Goal: Obtain resource: Download file/media

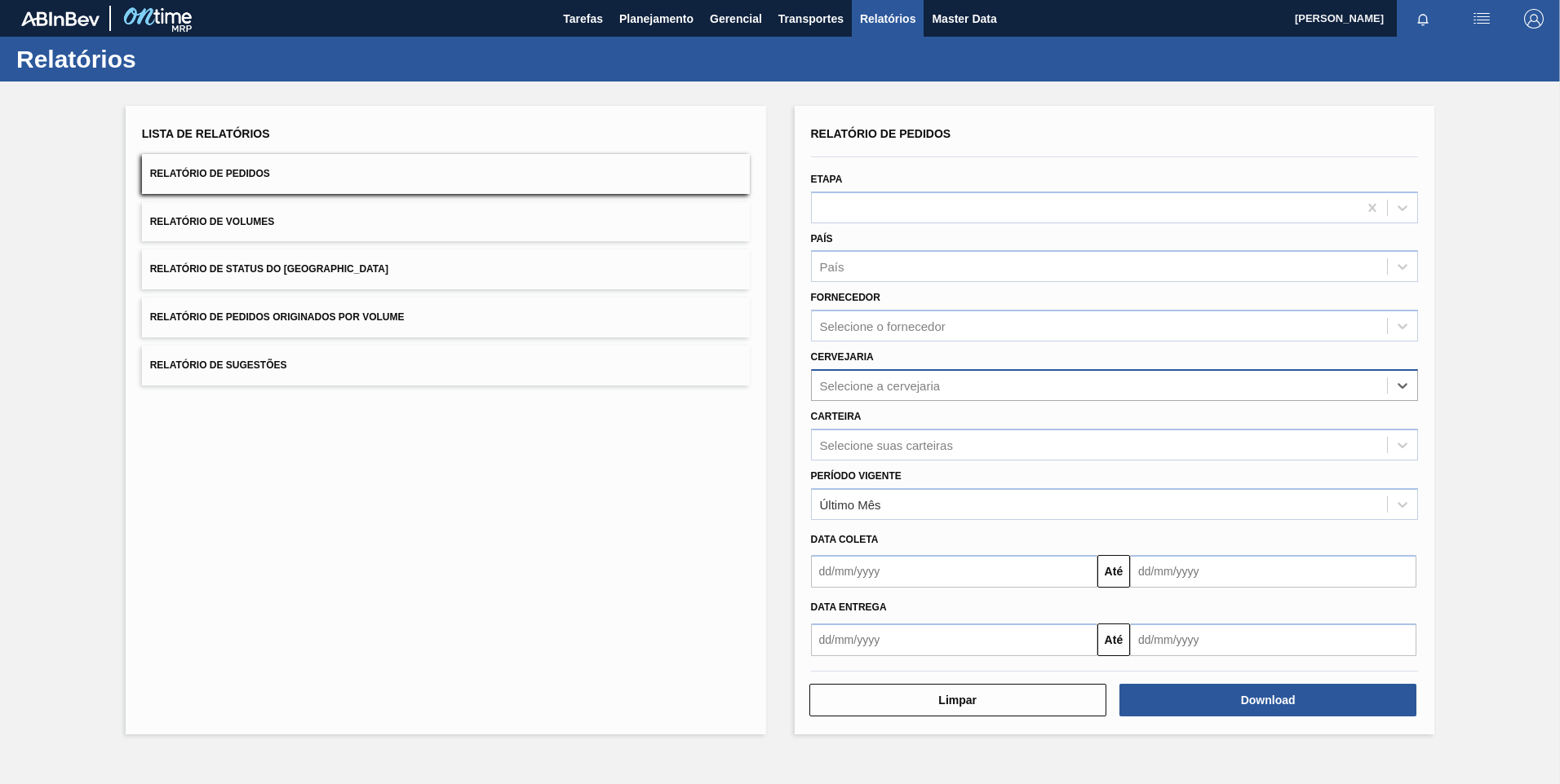
click at [877, 378] on div "Selecione a cervejaria" at bounding box center [1100, 385] width 576 height 24
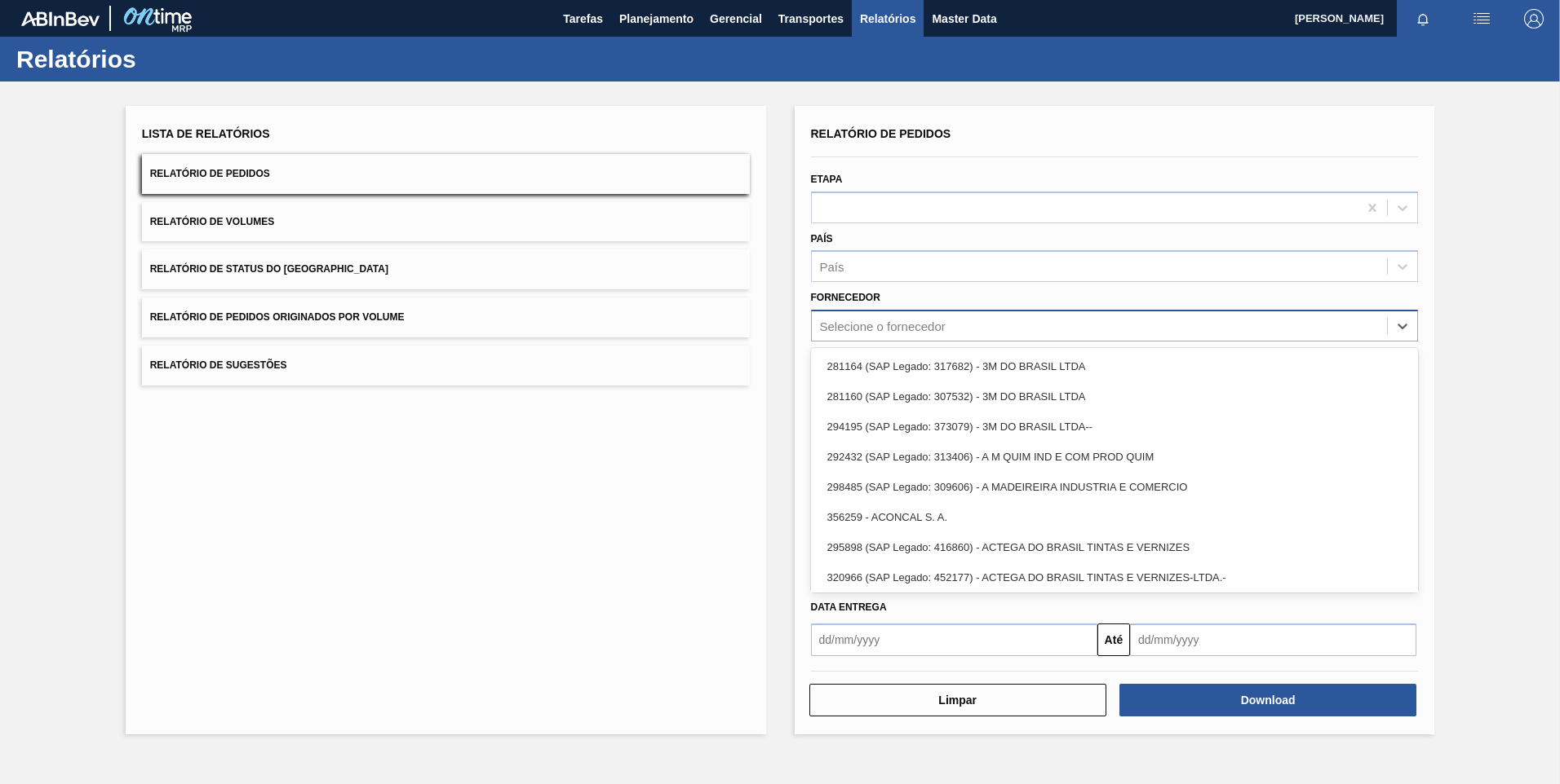
click at [879, 339] on div "Selecione o fornecedor" at bounding box center [1115, 326] width 608 height 32
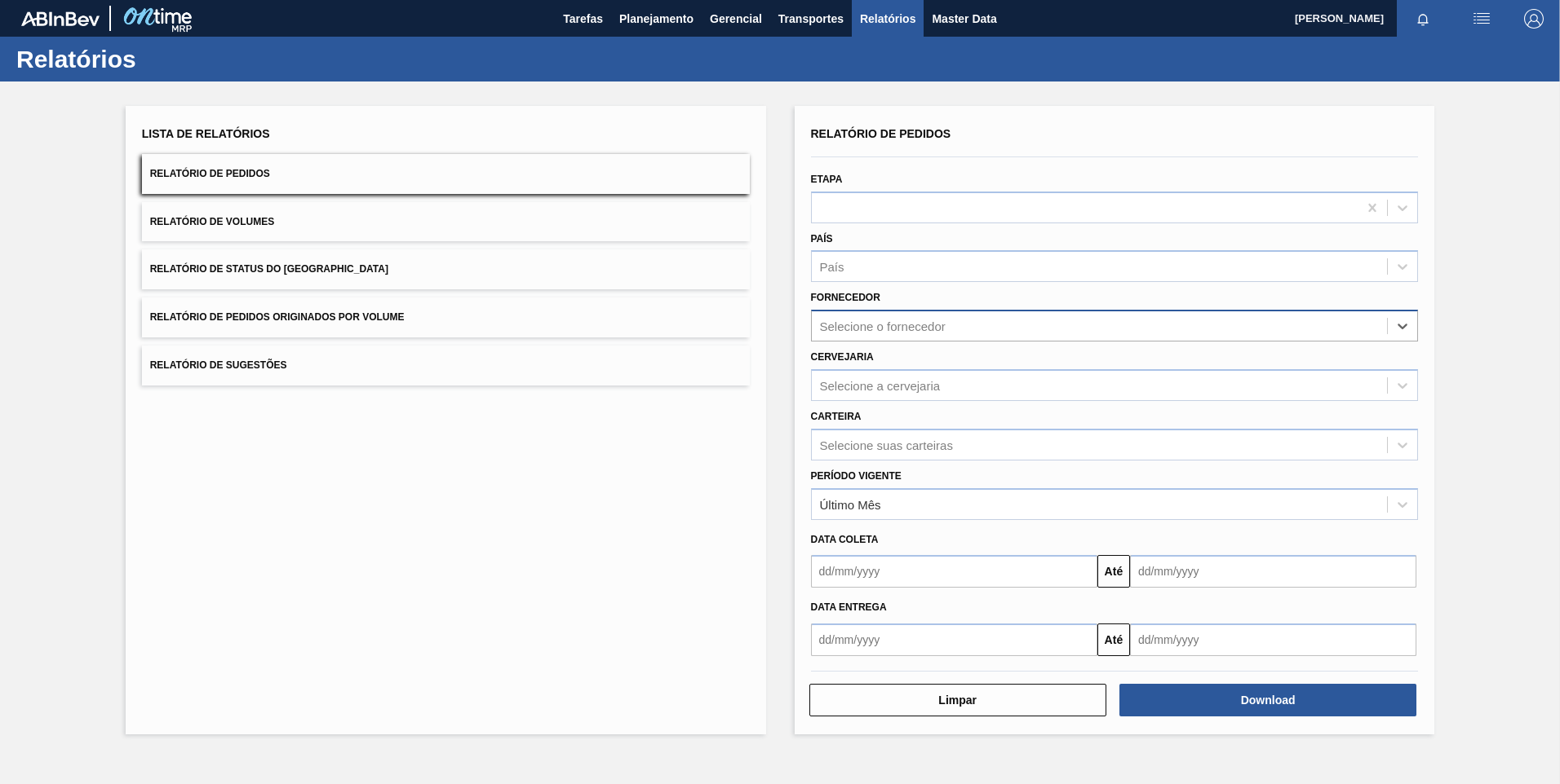
paste input "280389"
type input "280389"
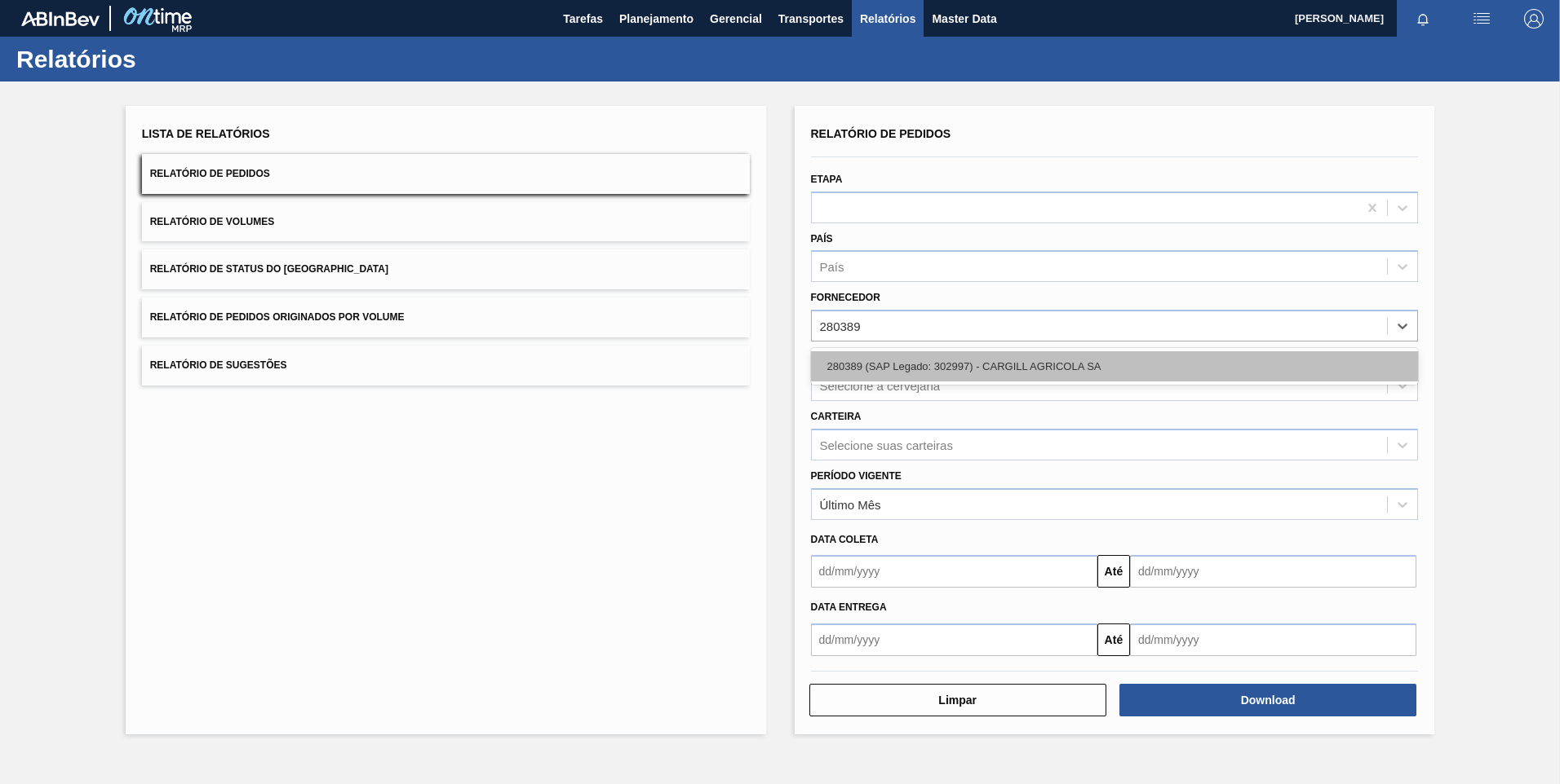
click at [900, 362] on div "280389 (SAP Legado: 302997) - CARGILL AGRICOLA SA" at bounding box center [1115, 366] width 608 height 30
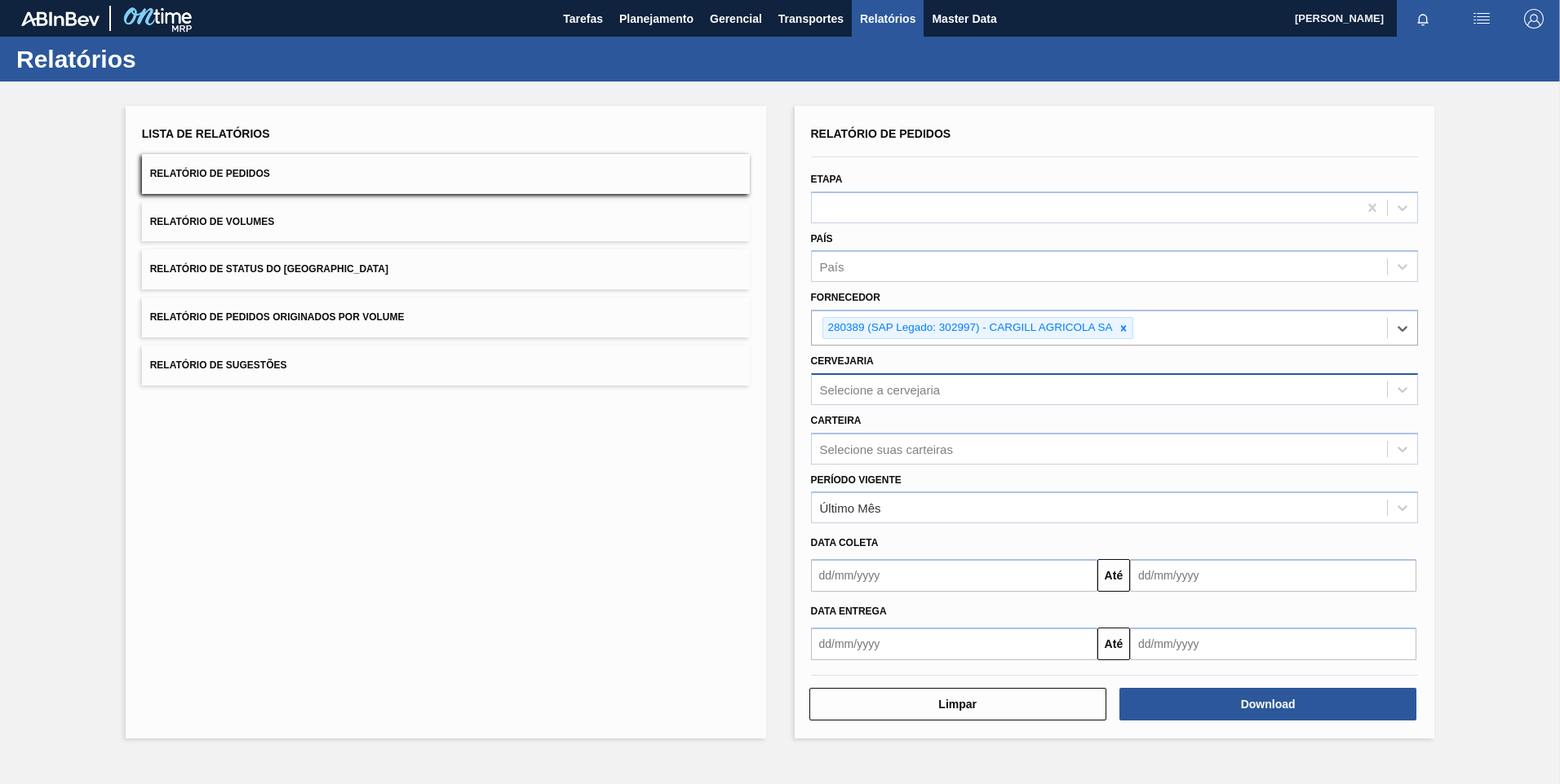
click at [875, 388] on div "Selecione a cervejaria" at bounding box center [880, 389] width 121 height 14
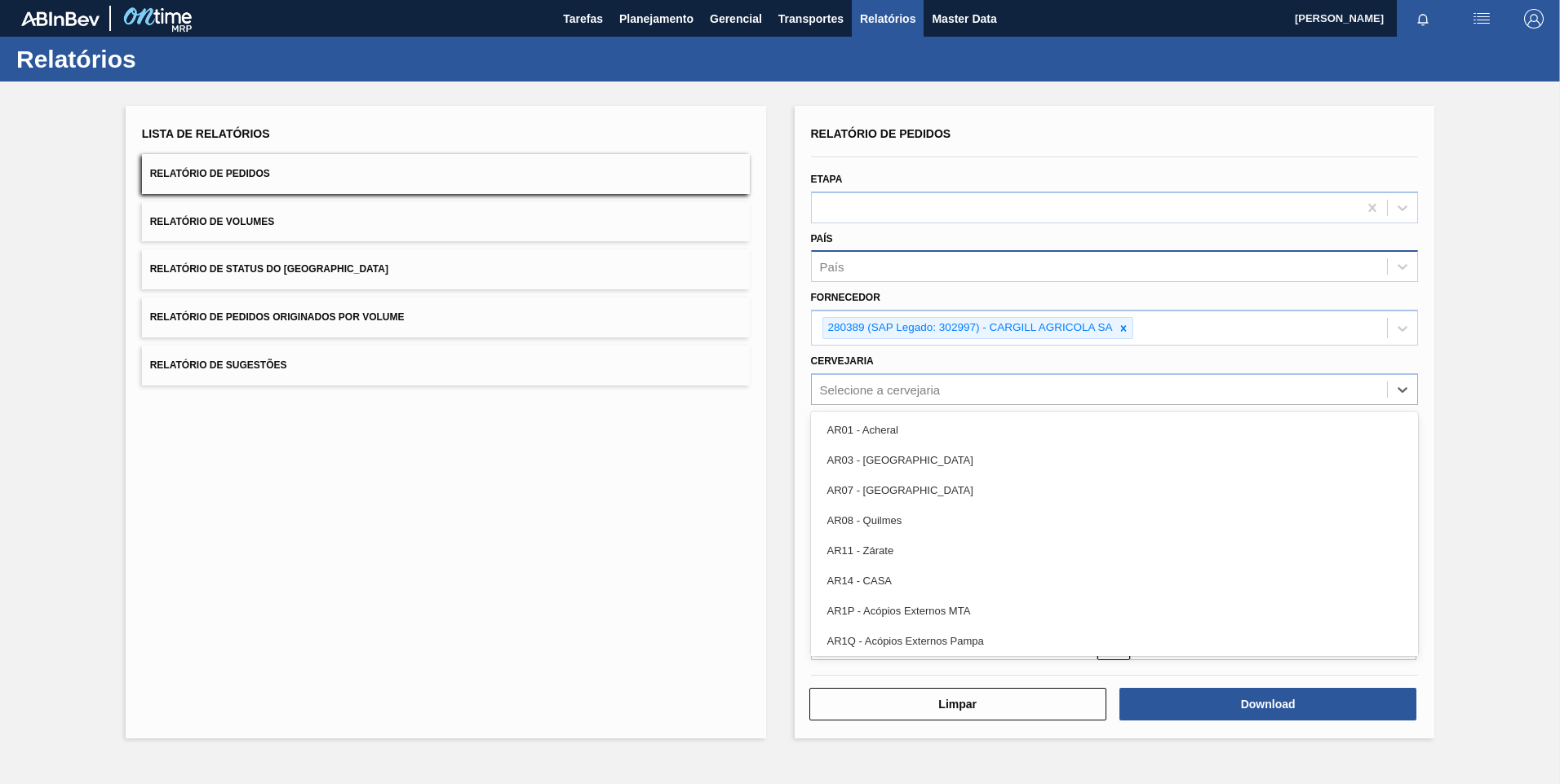
type input "b"
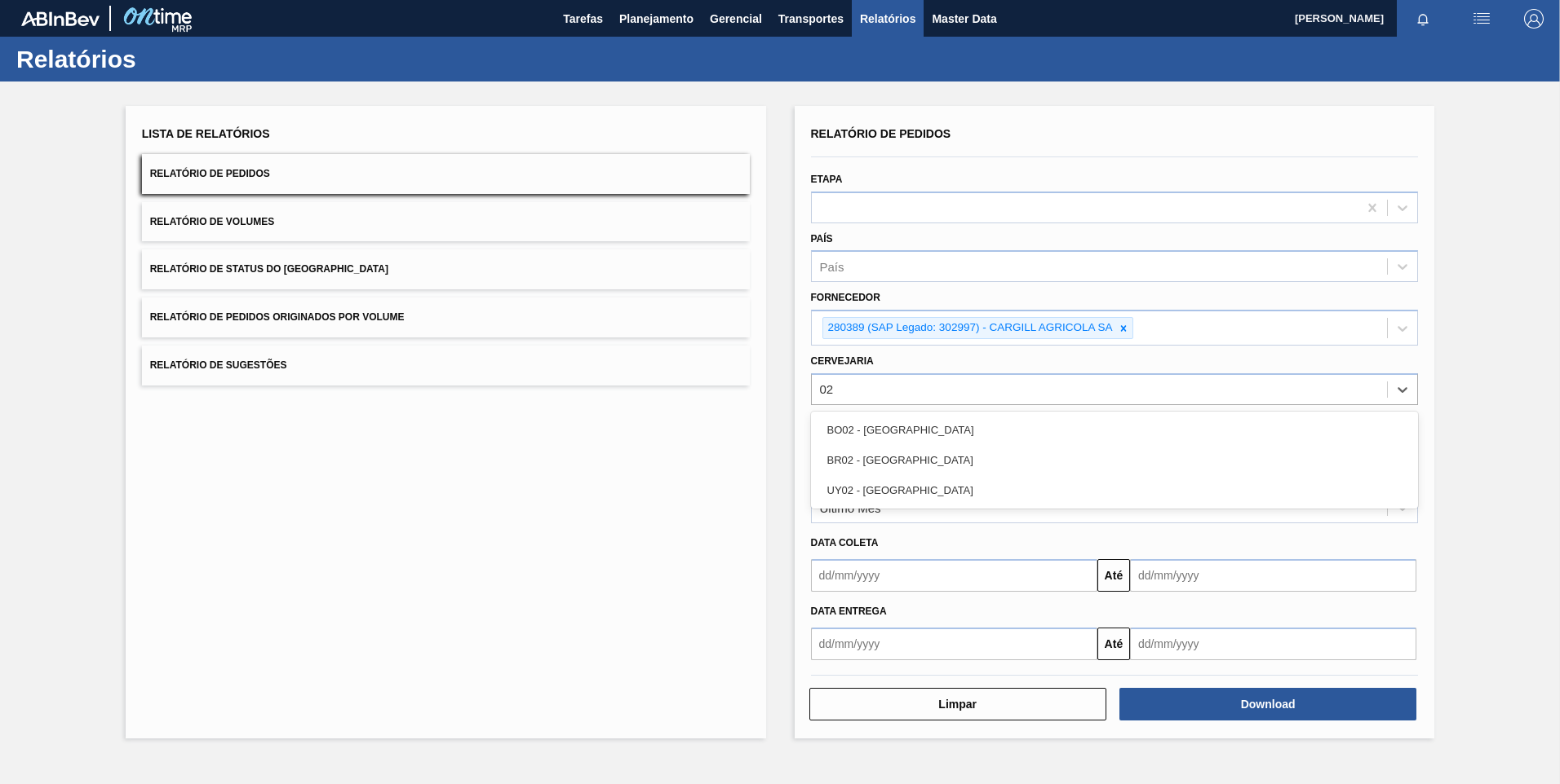
type input "0"
type input "br02"
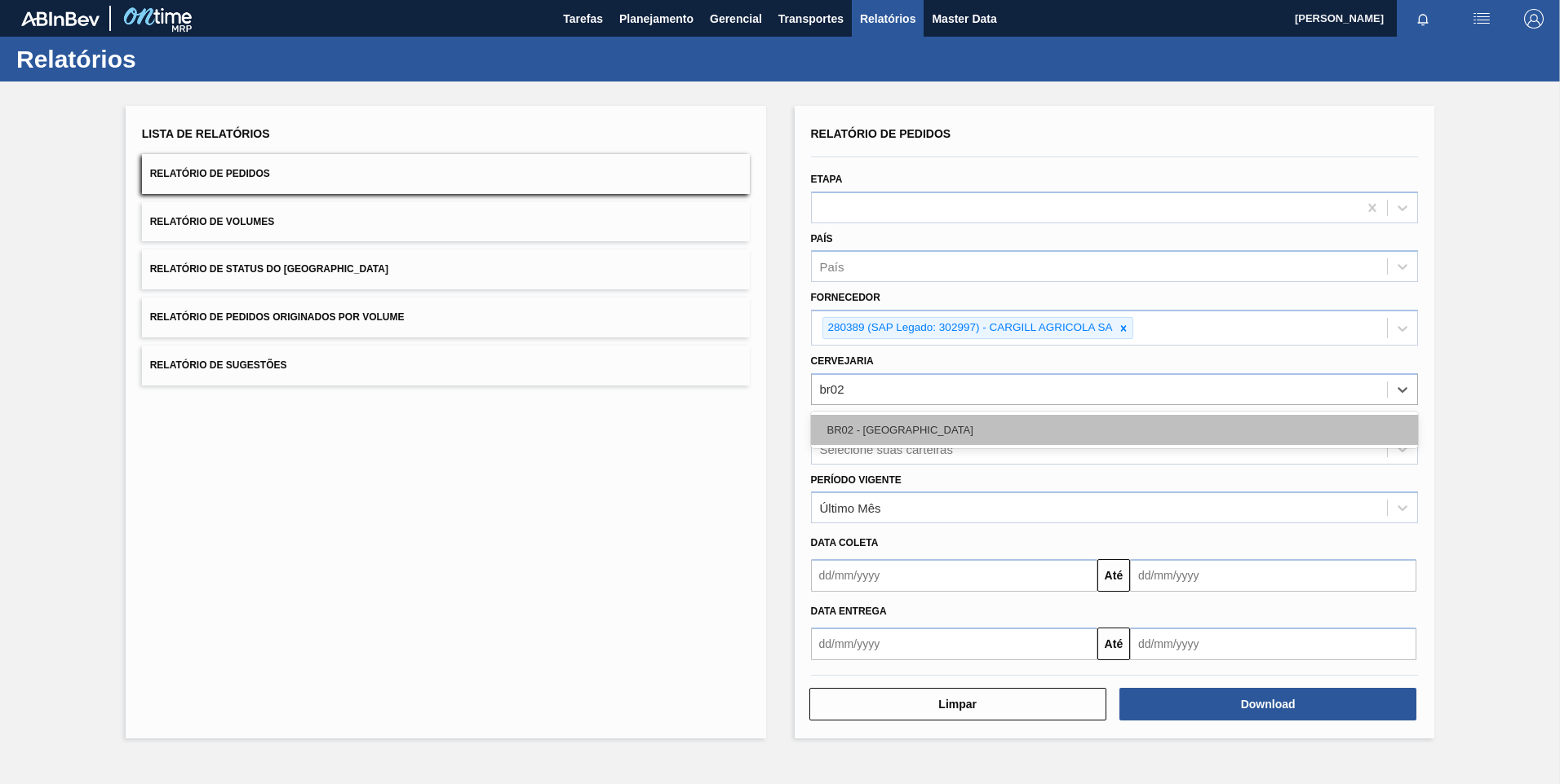
click at [1007, 429] on div "BR02 - [GEOGRAPHIC_DATA]" at bounding box center [1115, 430] width 608 height 30
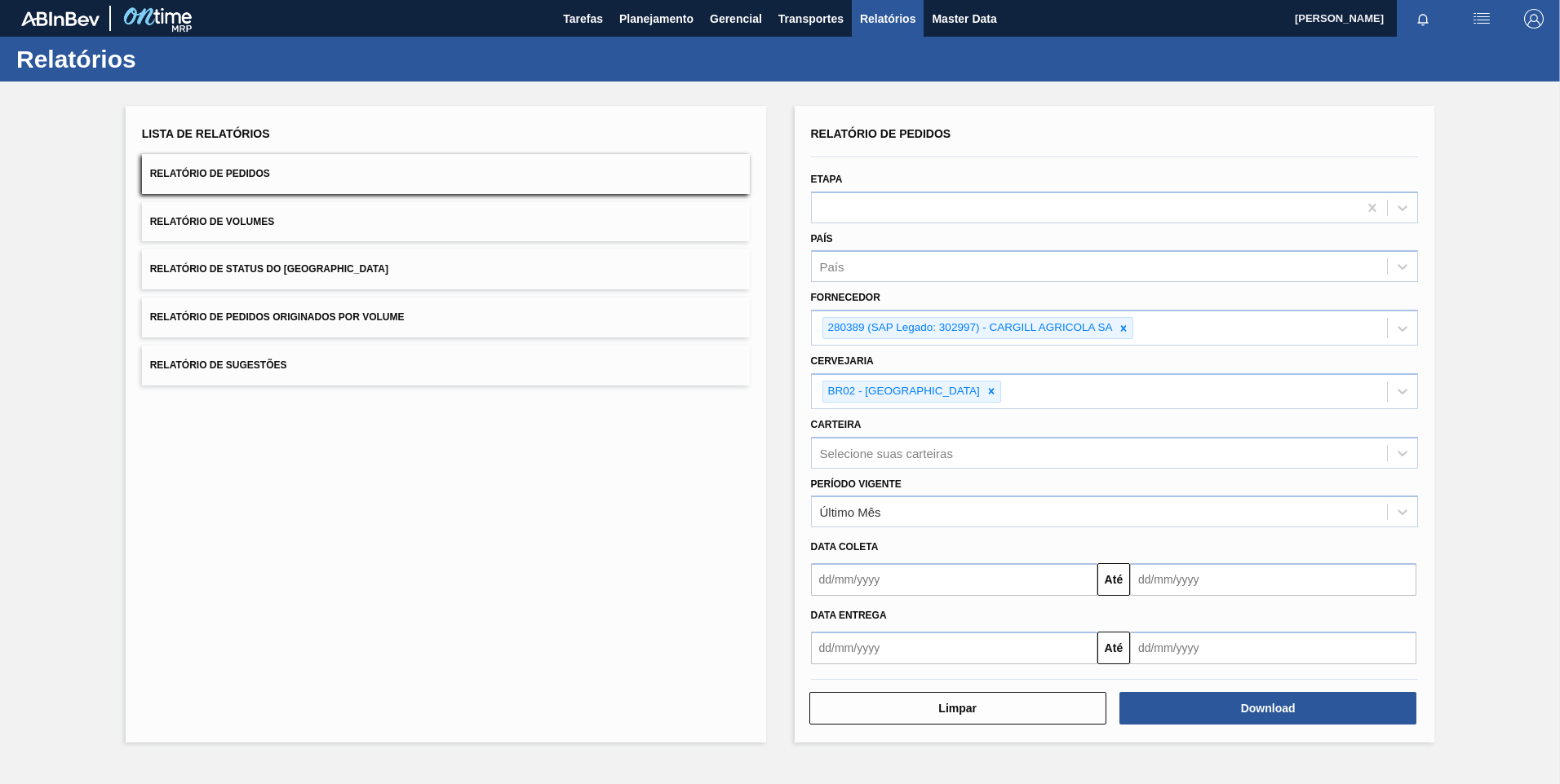
click at [1254, 727] on div "Relatório de Pedidos Etapa País País Fornecedor 280389 (SAP Legado: 302997) - C…" at bounding box center [1114, 424] width 640 height 637
click at [1253, 715] on button "Download" at bounding box center [1268, 708] width 297 height 33
